Goal: Task Accomplishment & Management: Manage account settings

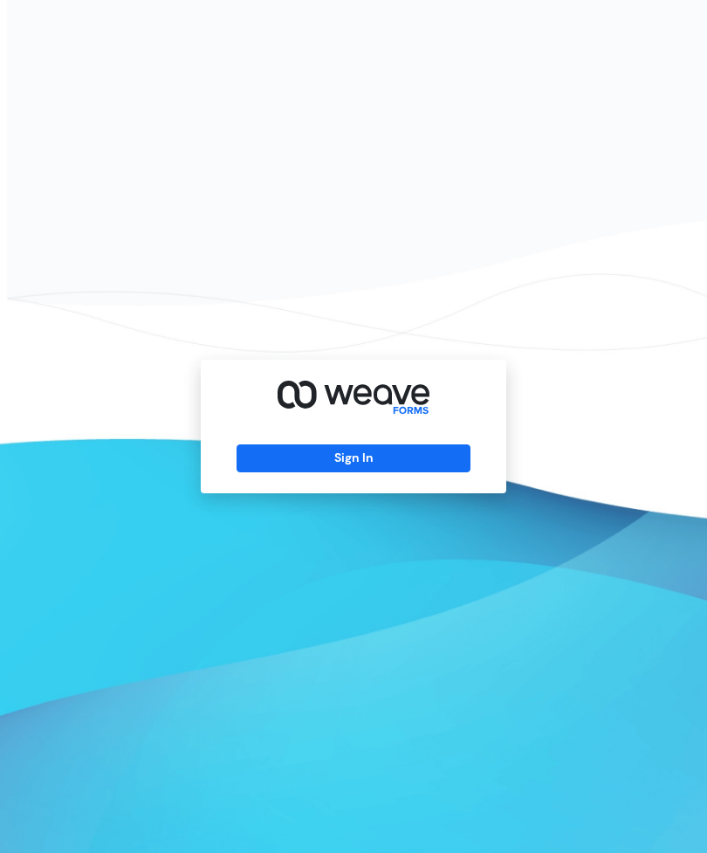
click at [404, 472] on button "Sign In" at bounding box center [352, 458] width 233 height 28
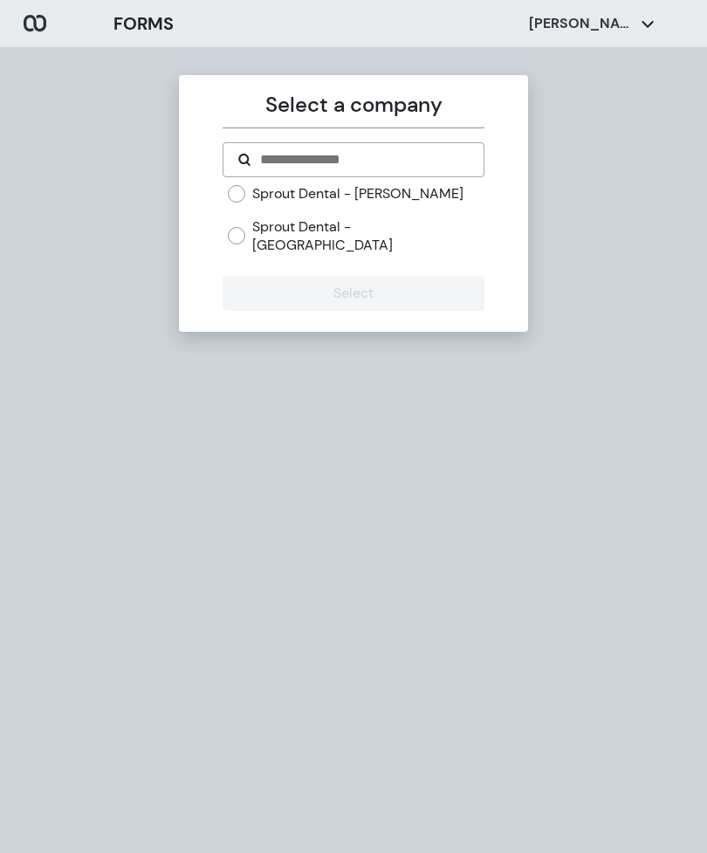
click at [360, 194] on label "Sprout Dental - [PERSON_NAME]" at bounding box center [357, 193] width 211 height 19
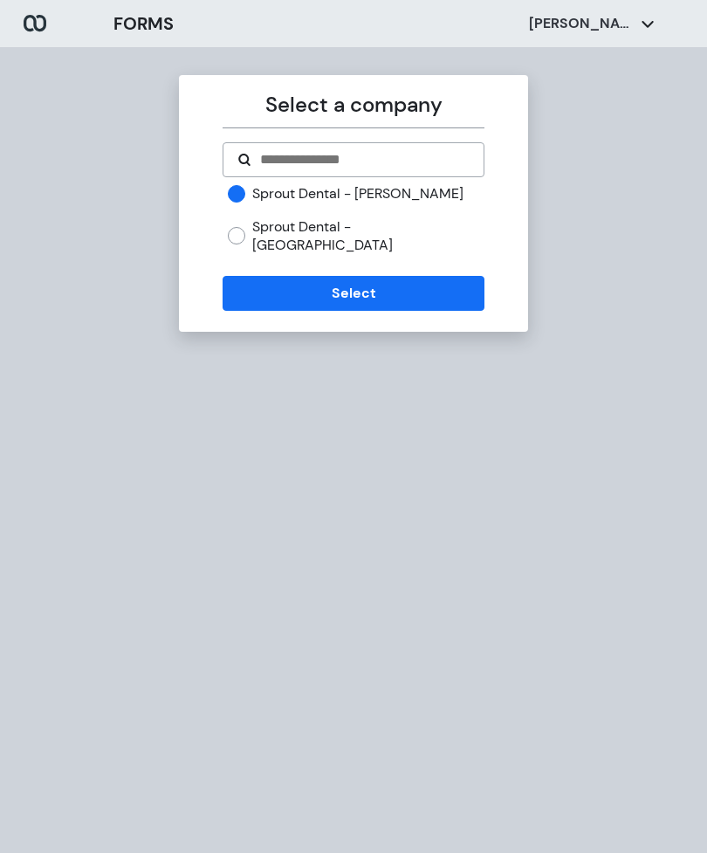
click at [346, 283] on button "Select" at bounding box center [353, 293] width 261 height 35
